Goal: Transaction & Acquisition: Subscribe to service/newsletter

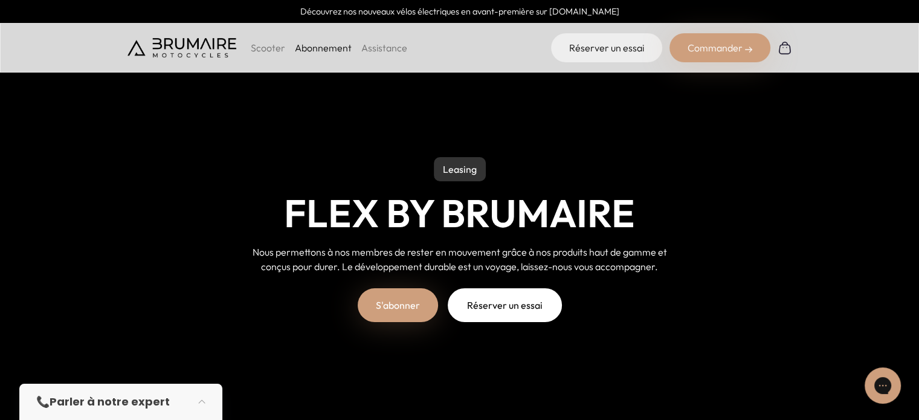
click at [263, 50] on p "Scooter" at bounding box center [268, 47] width 34 height 14
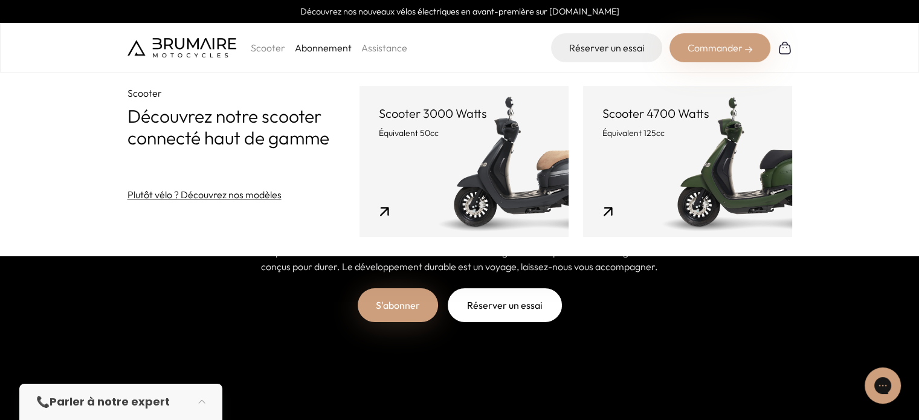
click at [327, 48] on link "Abonnement" at bounding box center [323, 48] width 57 height 12
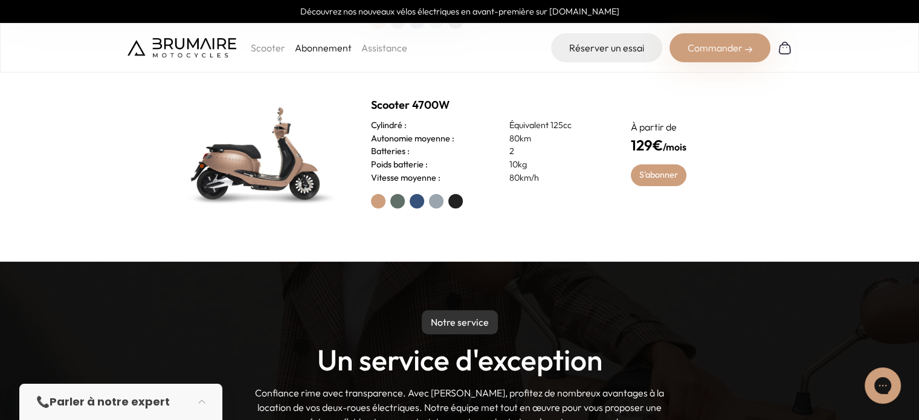
scroll to position [604, 0]
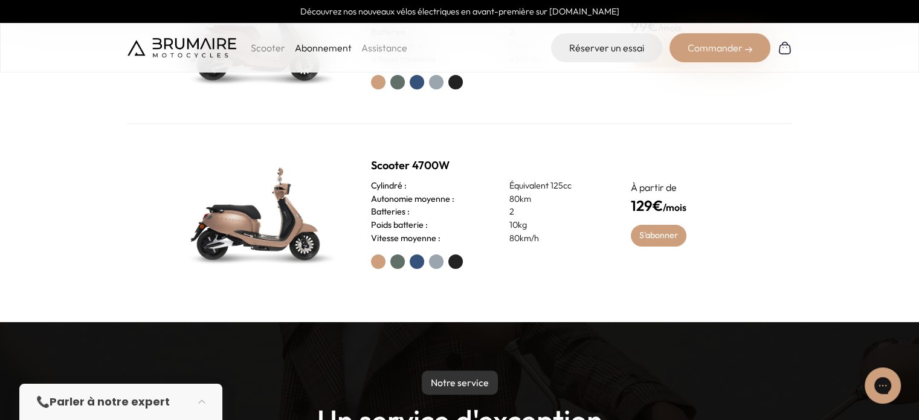
click at [458, 263] on label at bounding box center [455, 261] width 14 height 14
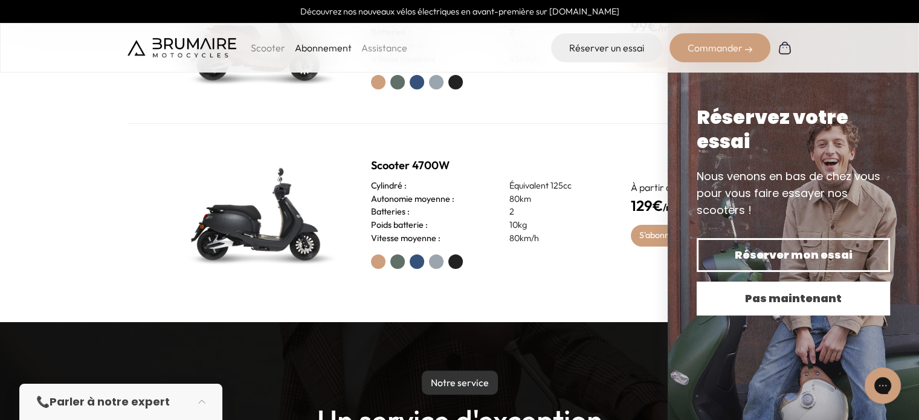
click at [760, 301] on span "Pas maintenant" at bounding box center [793, 298] width 151 height 17
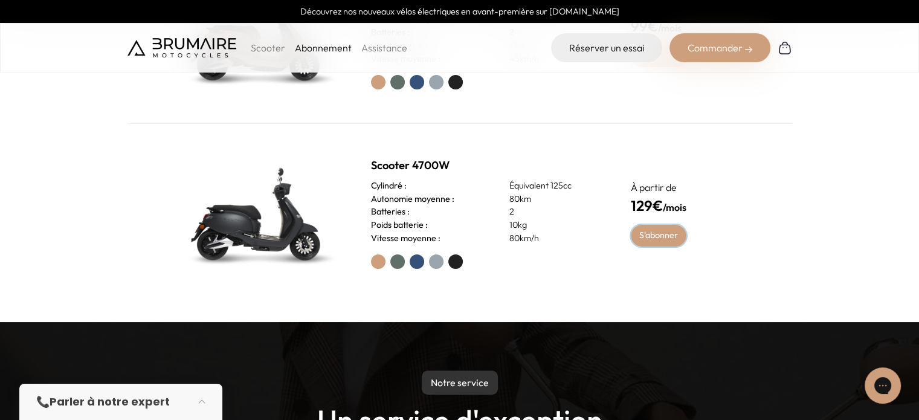
click at [663, 239] on link "S'abonner" at bounding box center [659, 236] width 56 height 22
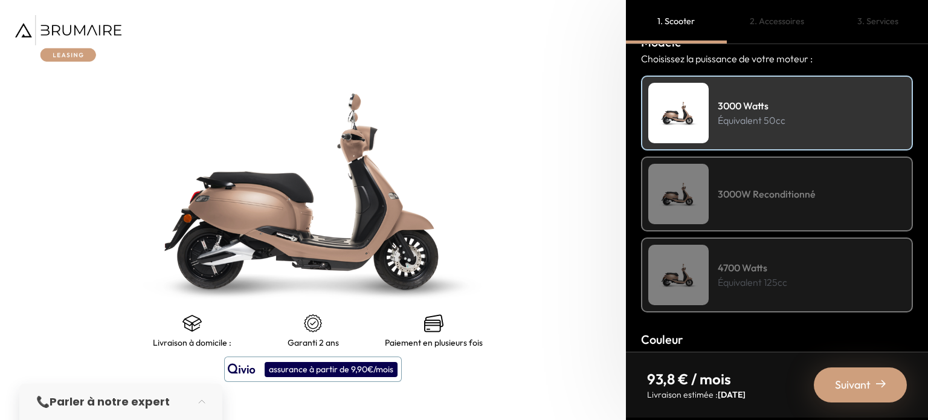
scroll to position [181, 0]
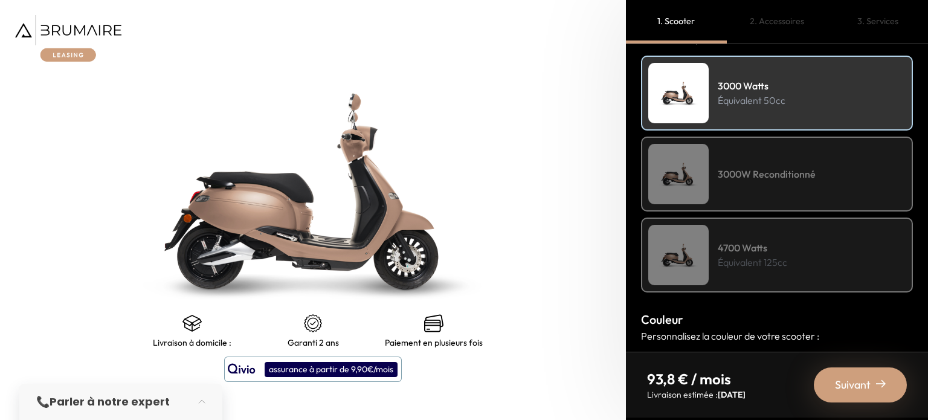
click at [783, 258] on p "Équivalent 125cc" at bounding box center [752, 262] width 69 height 14
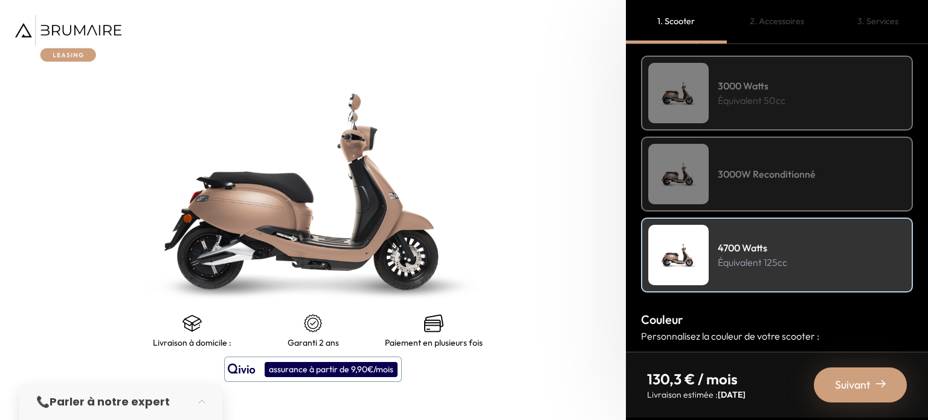
click at [787, 178] on h4 "3000W Reconditionné" at bounding box center [767, 174] width 98 height 14
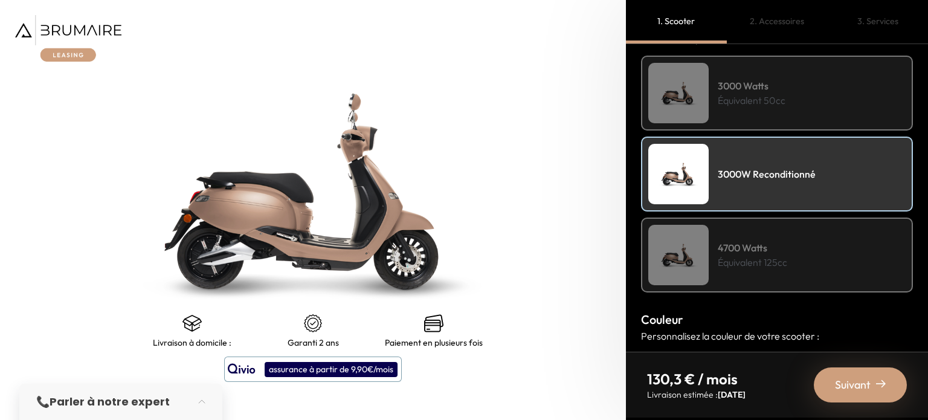
click at [767, 241] on h4 "4700 Watts" at bounding box center [752, 247] width 69 height 14
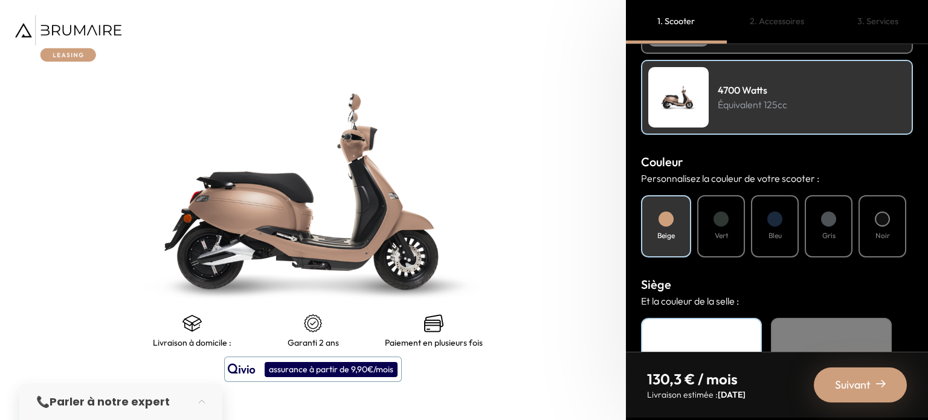
scroll to position [362, 0]
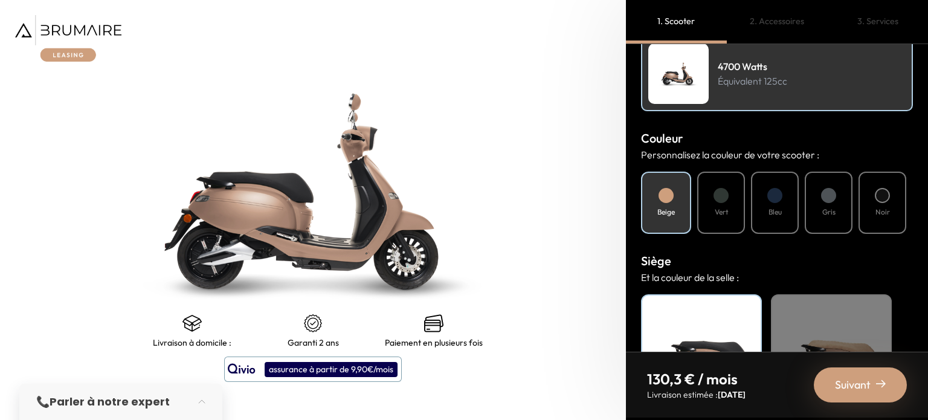
click at [731, 201] on div "Vert" at bounding box center [721, 203] width 48 height 62
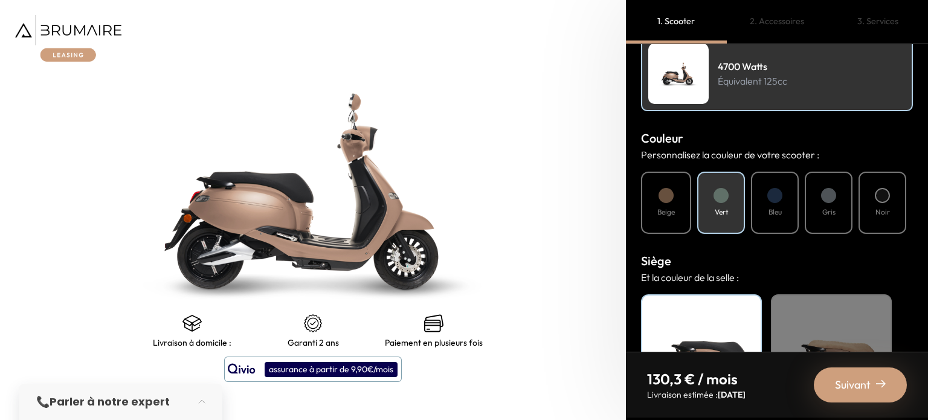
click at [782, 201] on div "Bleu" at bounding box center [775, 203] width 48 height 62
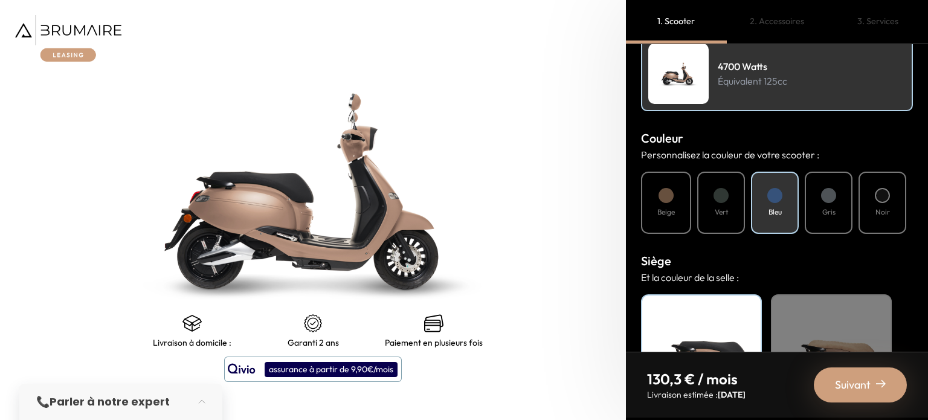
click at [887, 205] on div "Noir" at bounding box center [882, 203] width 48 height 62
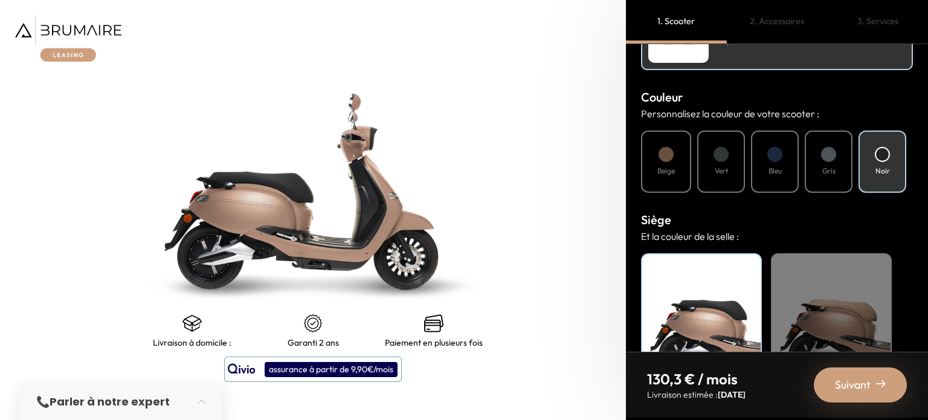
scroll to position [468, 0]
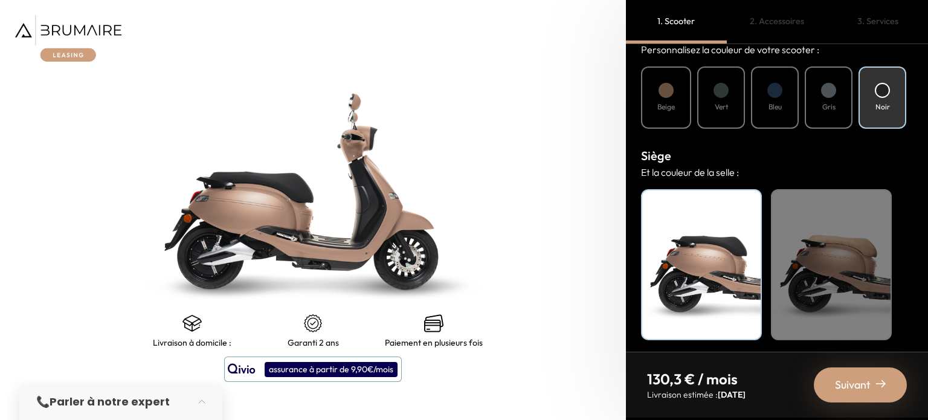
click at [829, 275] on div "Beige" at bounding box center [831, 264] width 121 height 151
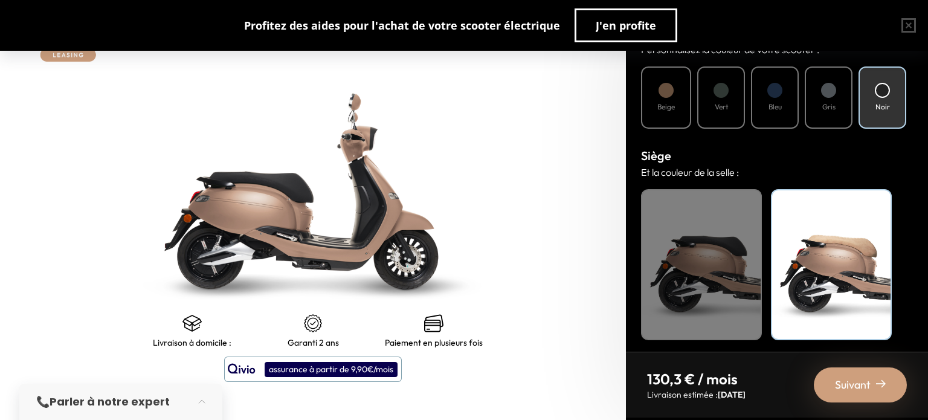
click at [726, 271] on div "Noir" at bounding box center [701, 264] width 121 height 151
